Goal: Task Accomplishment & Management: Use online tool/utility

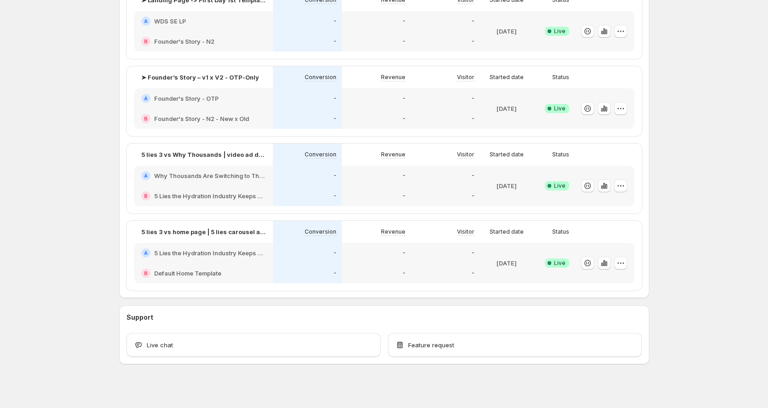
scroll to position [288, 0]
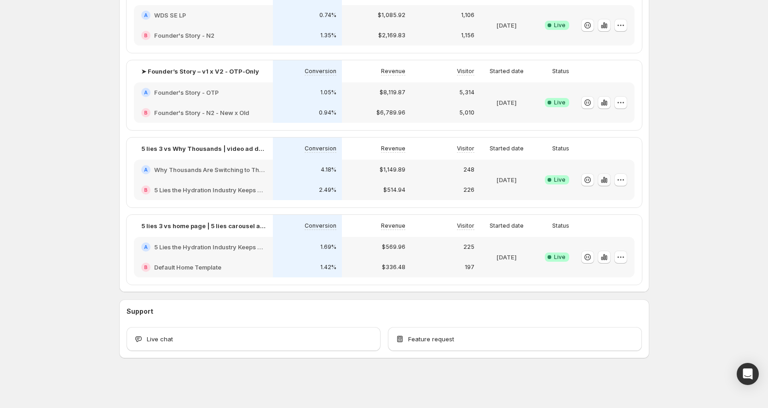
click at [607, 180] on icon "button" at bounding box center [606, 180] width 2 height 5
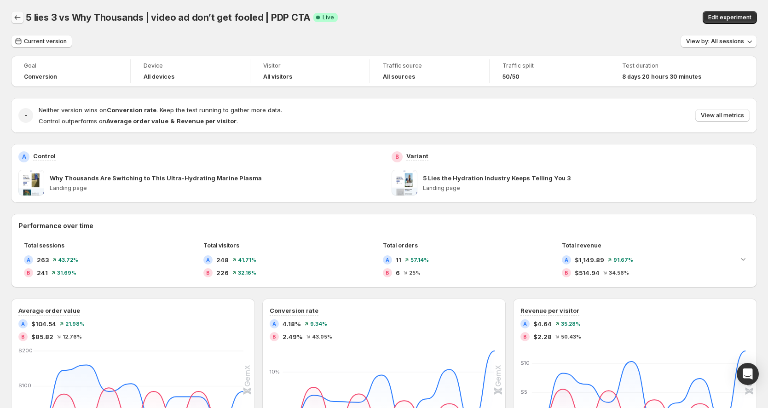
click at [17, 18] on icon "Back" at bounding box center [17, 17] width 9 height 9
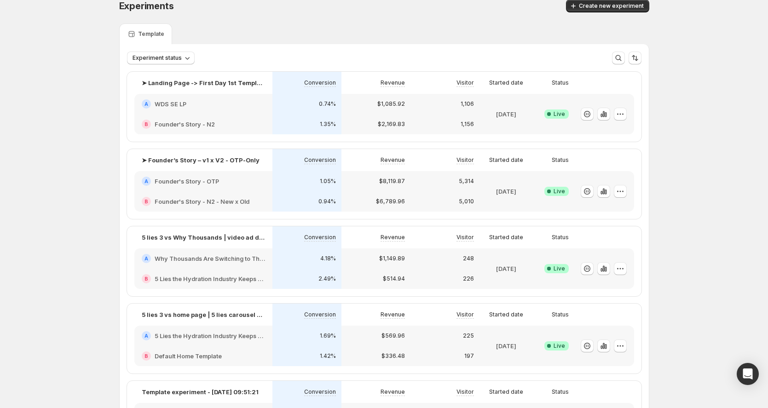
scroll to position [54, 0]
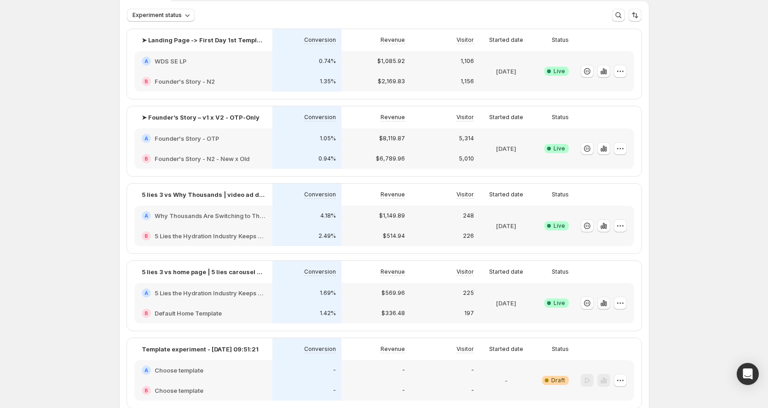
click at [606, 304] on icon "button" at bounding box center [605, 303] width 2 height 5
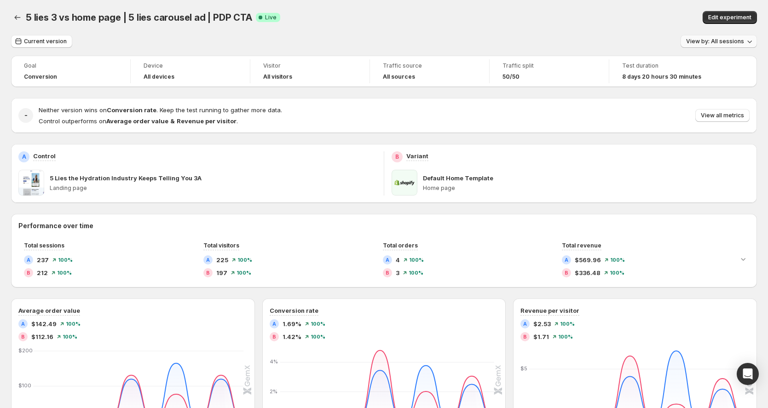
click at [705, 40] on span "View by: All sessions" at bounding box center [715, 41] width 58 height 7
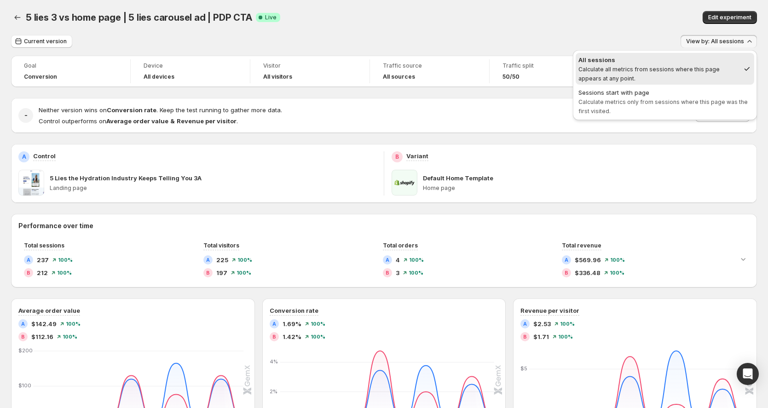
click at [705, 40] on span "View by: All sessions" at bounding box center [715, 41] width 58 height 7
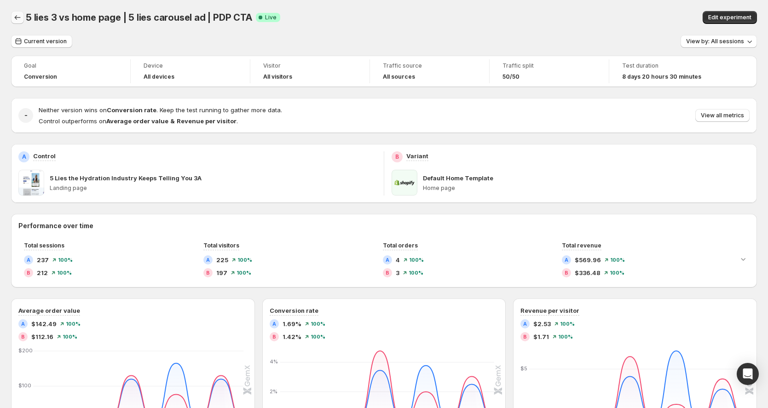
click at [22, 21] on button "Back" at bounding box center [17, 17] width 13 height 13
